Goal: Information Seeking & Learning: Learn about a topic

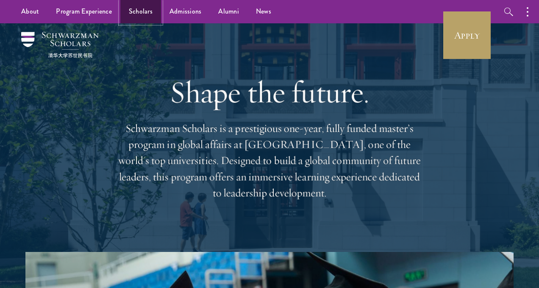
click at [142, 15] on link "Scholars" at bounding box center [140, 11] width 41 height 23
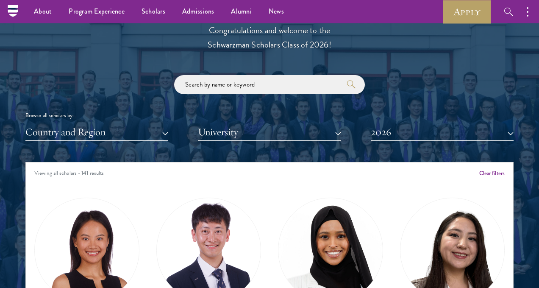
scroll to position [941, 0]
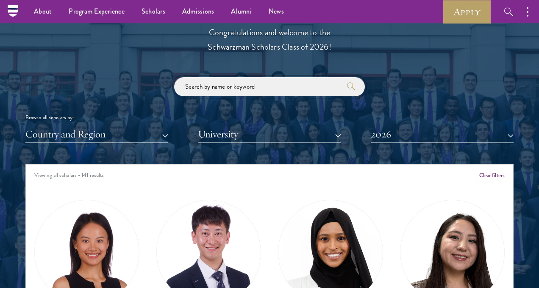
click at [199, 89] on input "search" at bounding box center [269, 86] width 191 height 19
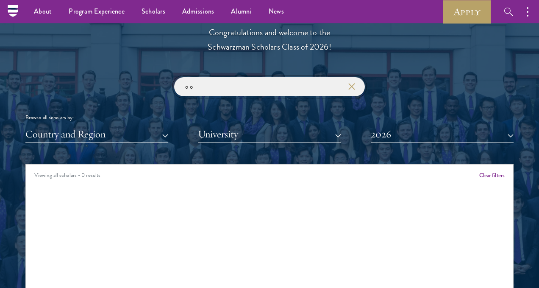
type input "o"
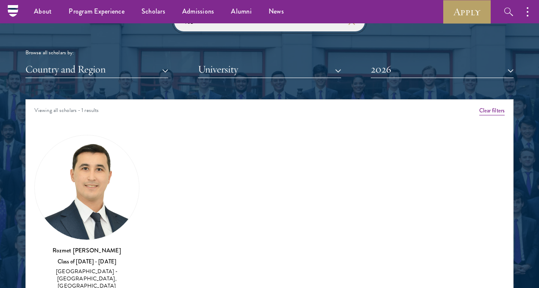
scroll to position [989, 0]
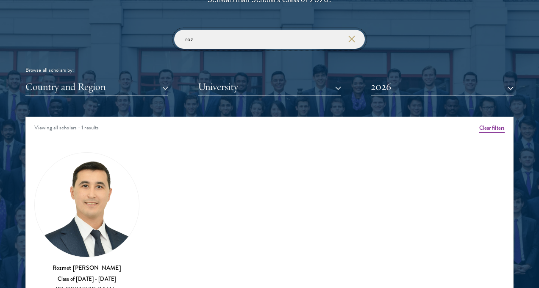
type input "roz"
click at [349, 38] on icon "button" at bounding box center [351, 39] width 7 height 7
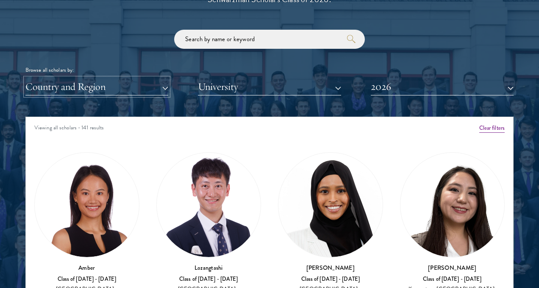
click at [136, 89] on button "Country and Region" at bounding box center [96, 86] width 143 height 17
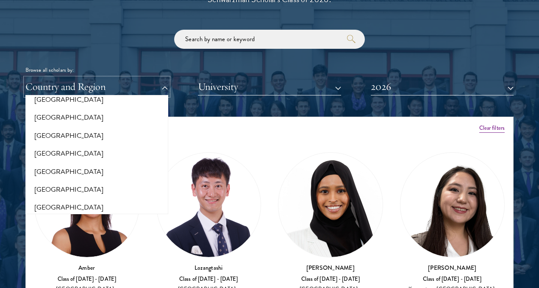
scroll to position [272, 0]
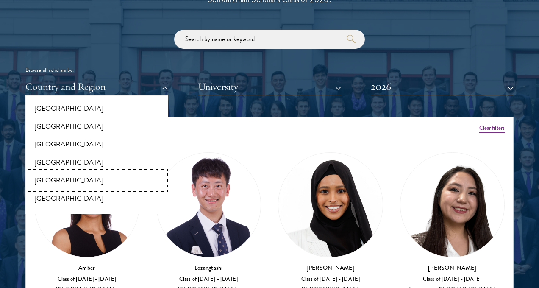
click at [103, 171] on button "[GEOGRAPHIC_DATA]" at bounding box center [97, 180] width 138 height 18
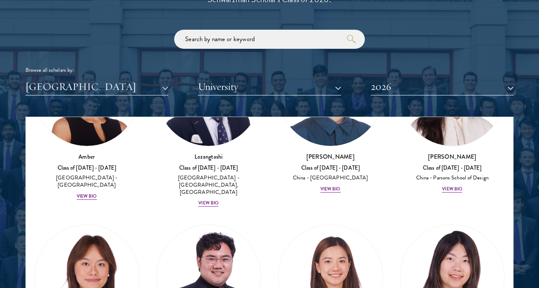
scroll to position [101, 0]
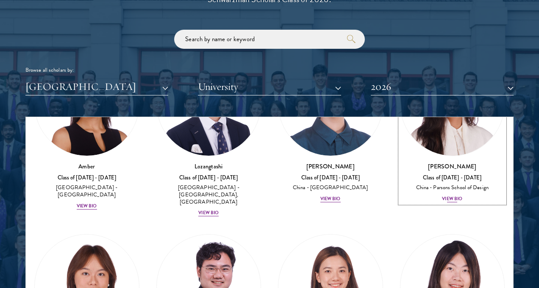
click at [443, 198] on div "View Bio" at bounding box center [452, 198] width 20 height 7
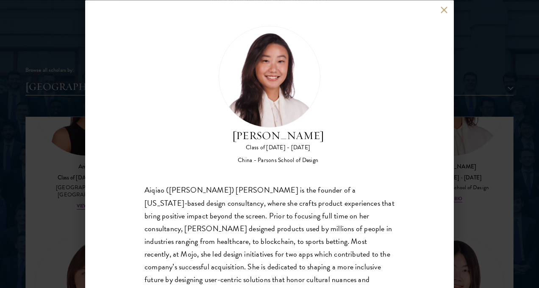
scroll to position [29, 0]
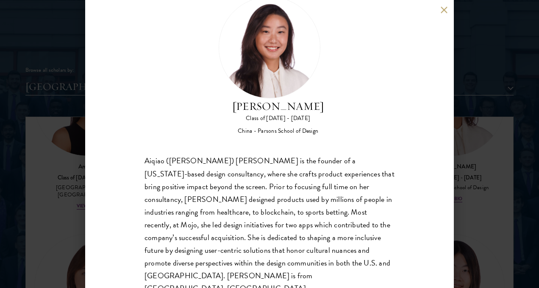
click at [446, 15] on div "[PERSON_NAME] Class of [DATE] - [DATE] China - [PERSON_NAME] School of Design […" at bounding box center [269, 144] width 369 height 288
click at [443, 12] on button at bounding box center [443, 9] width 7 height 7
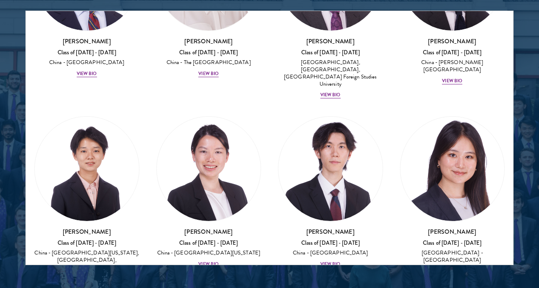
scroll to position [839, 0]
